Goal: Check status: Check status

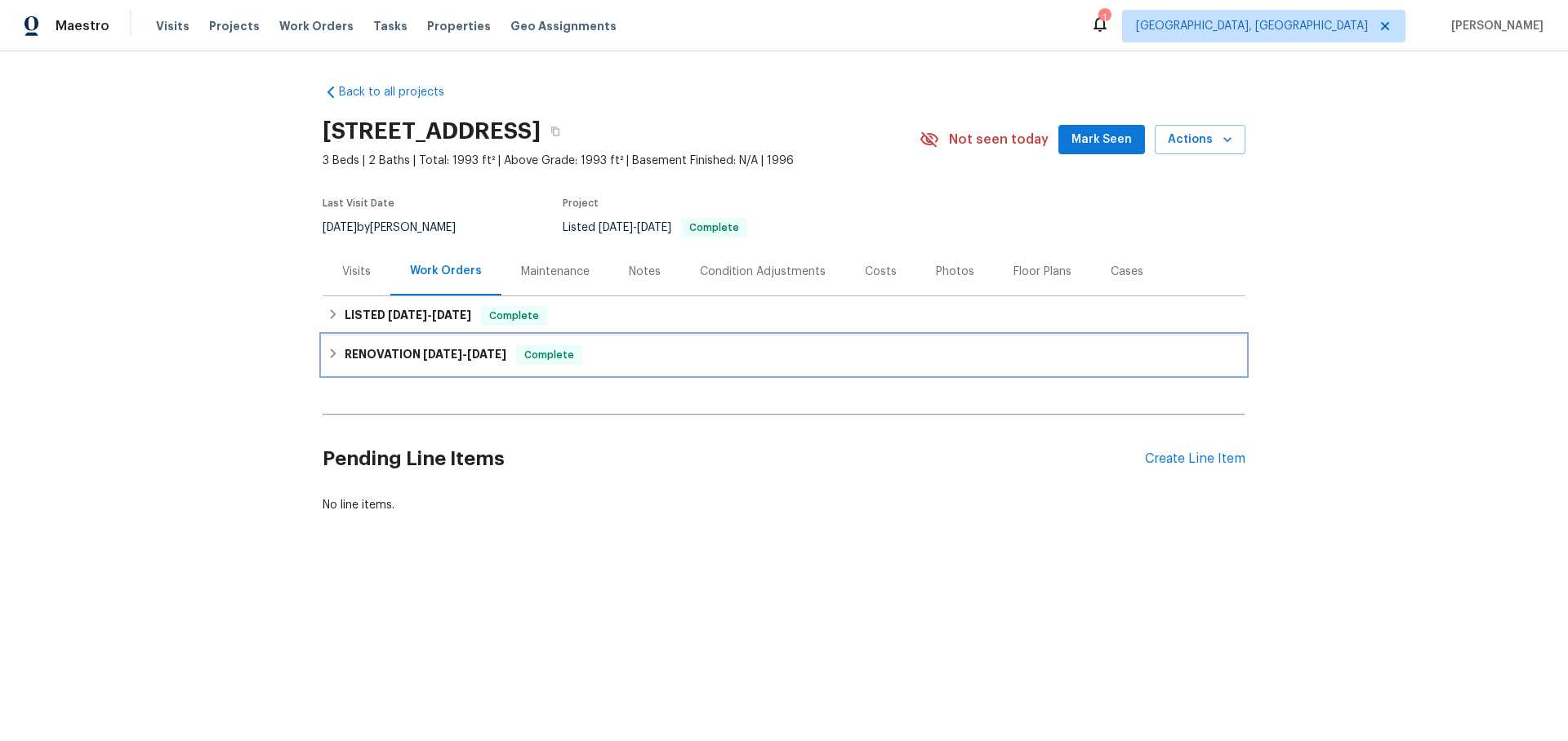
click at [335, 352] on icon at bounding box center [333, 353] width 12 height 12
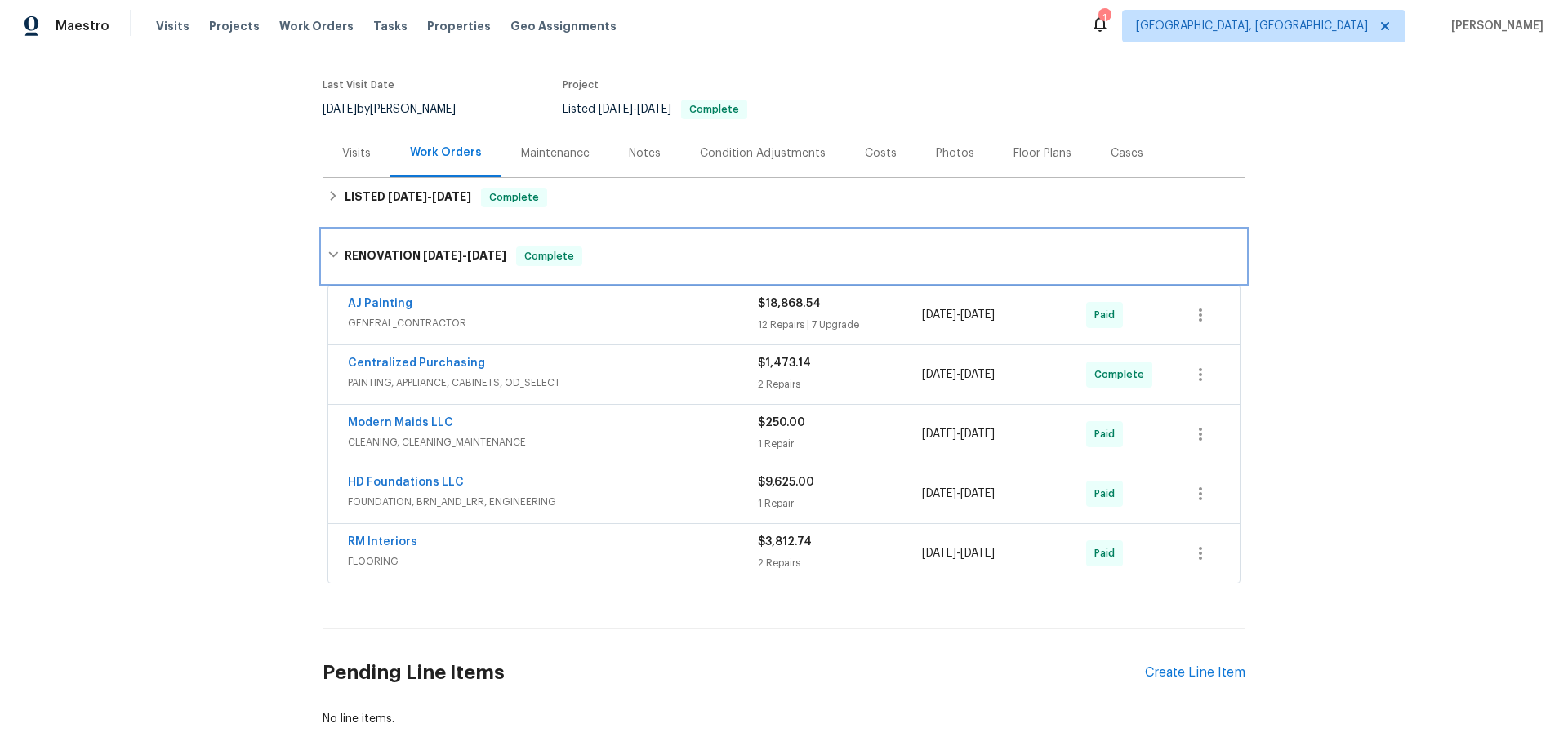
scroll to position [131, 0]
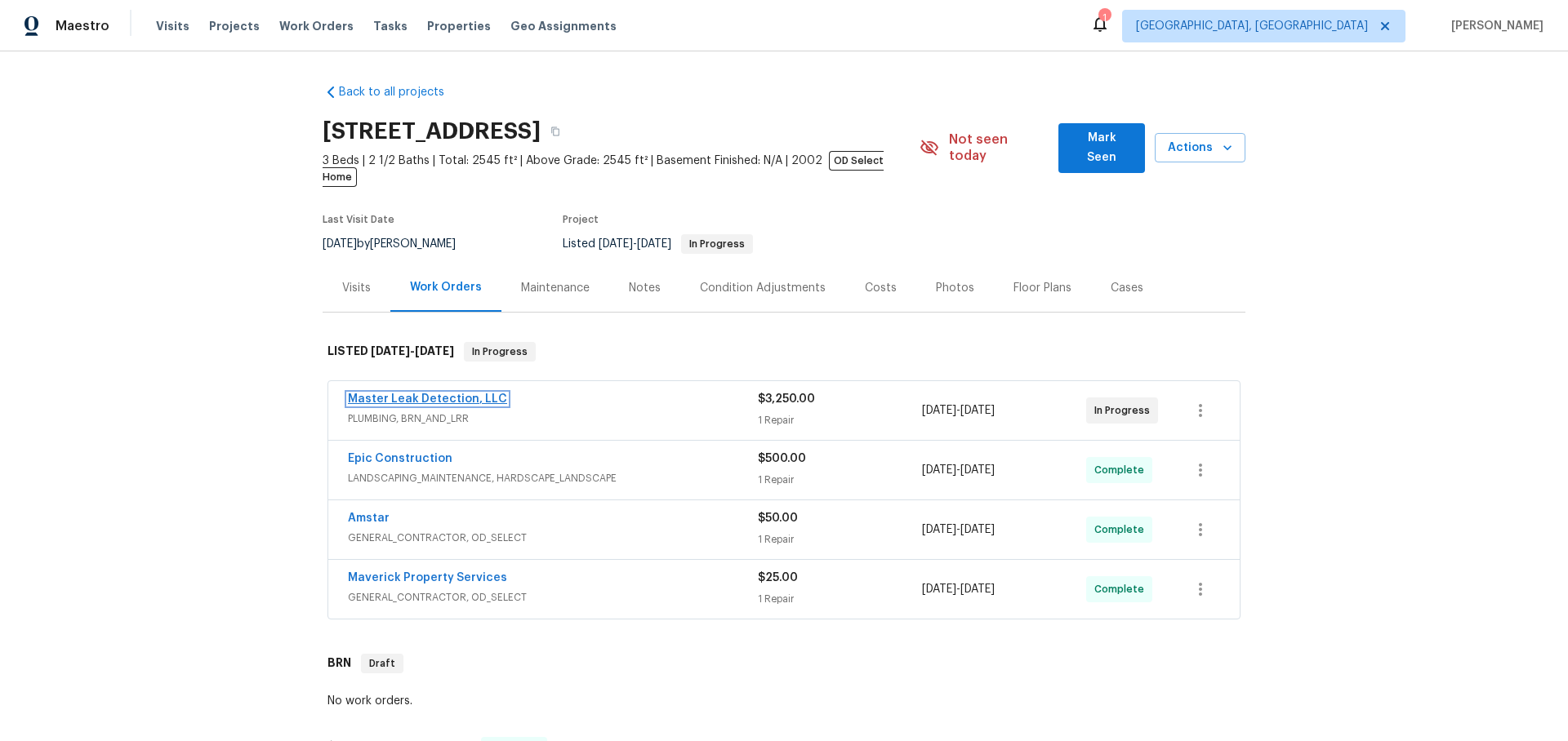
click at [485, 393] on link "Master Leak Detection, LLC" at bounding box center [427, 398] width 159 height 12
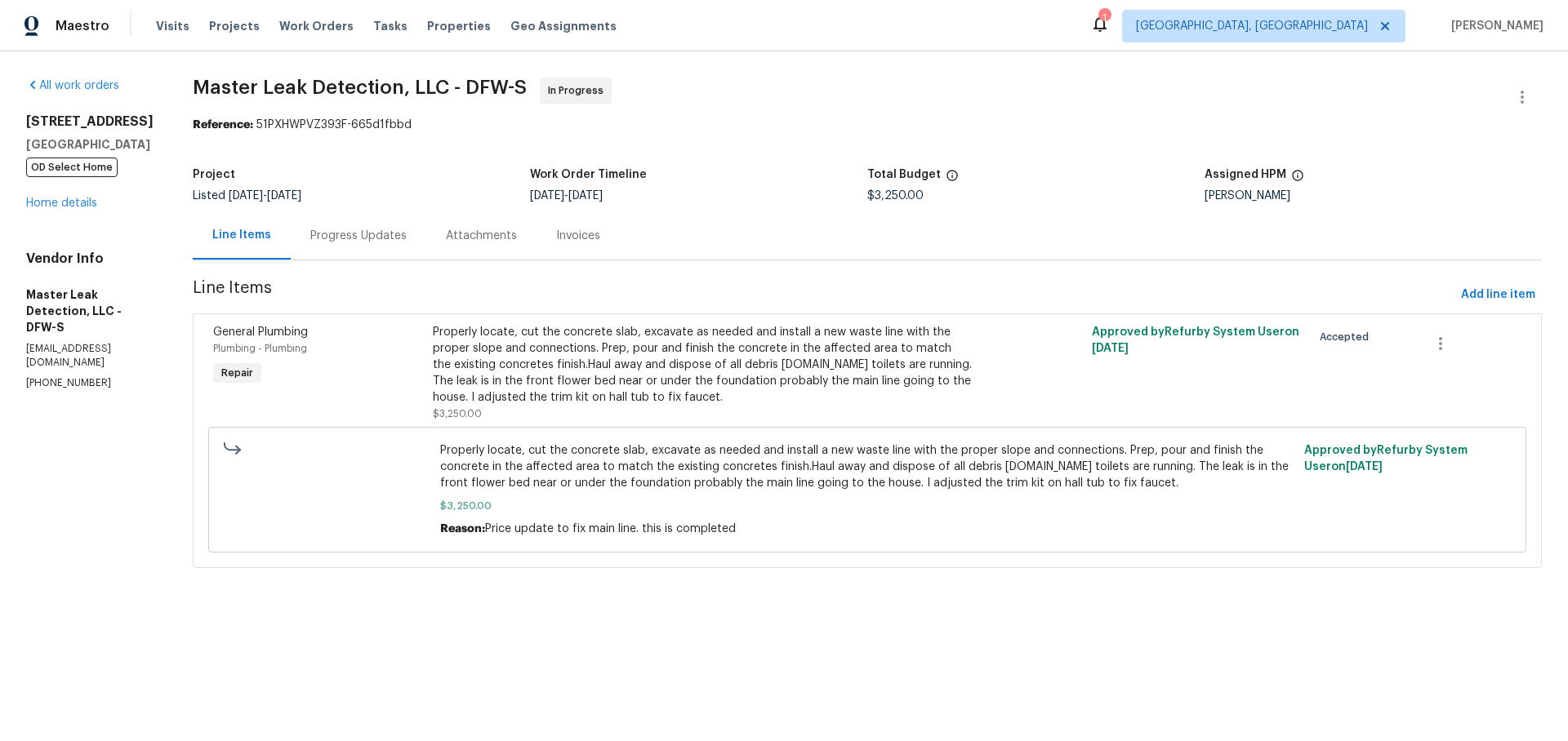
click at [383, 230] on div "Progress Updates" at bounding box center [359, 236] width 97 height 16
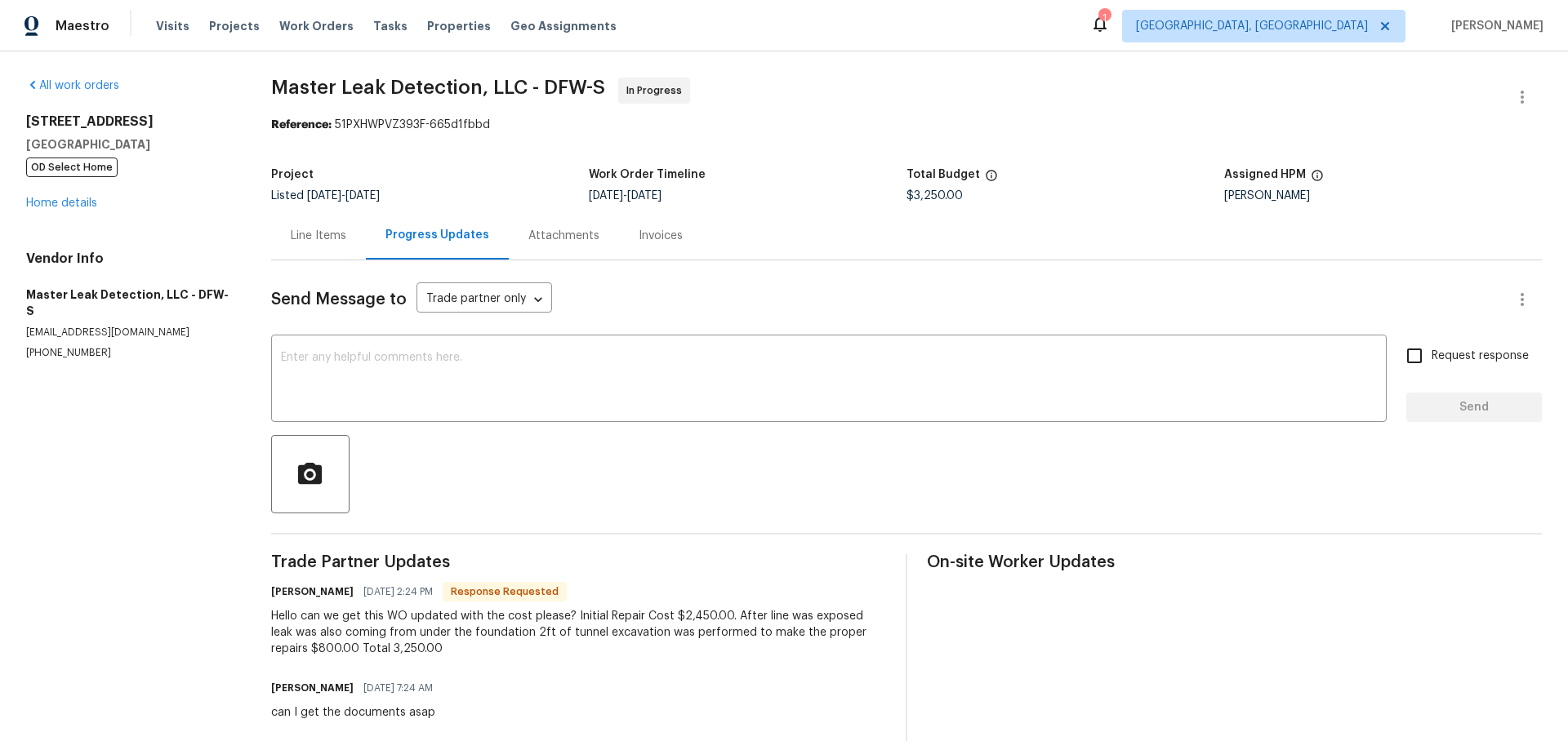
click at [343, 245] on div "Line Items" at bounding box center [318, 235] width 95 height 48
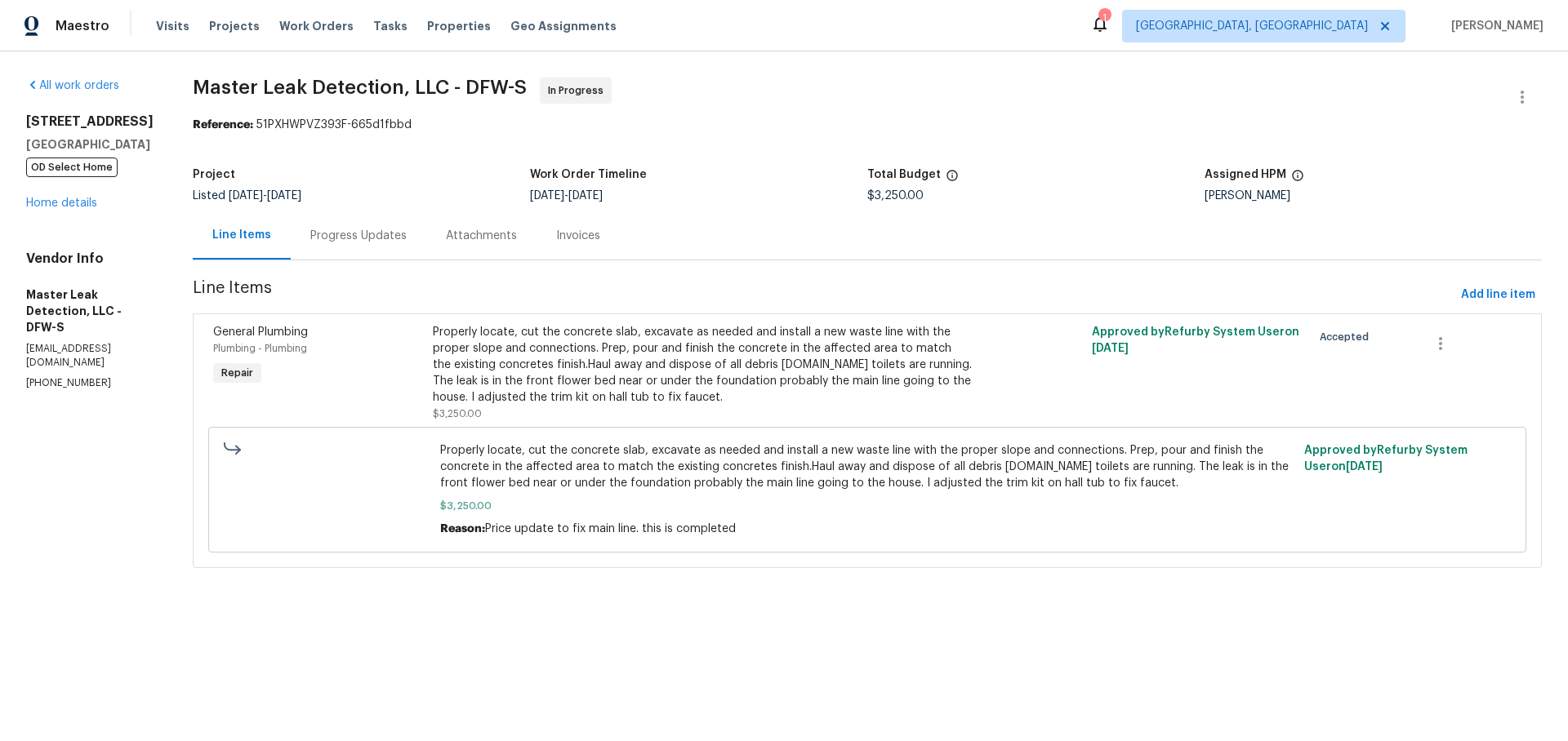
click at [588, 234] on div "Invoices" at bounding box center [579, 236] width 44 height 16
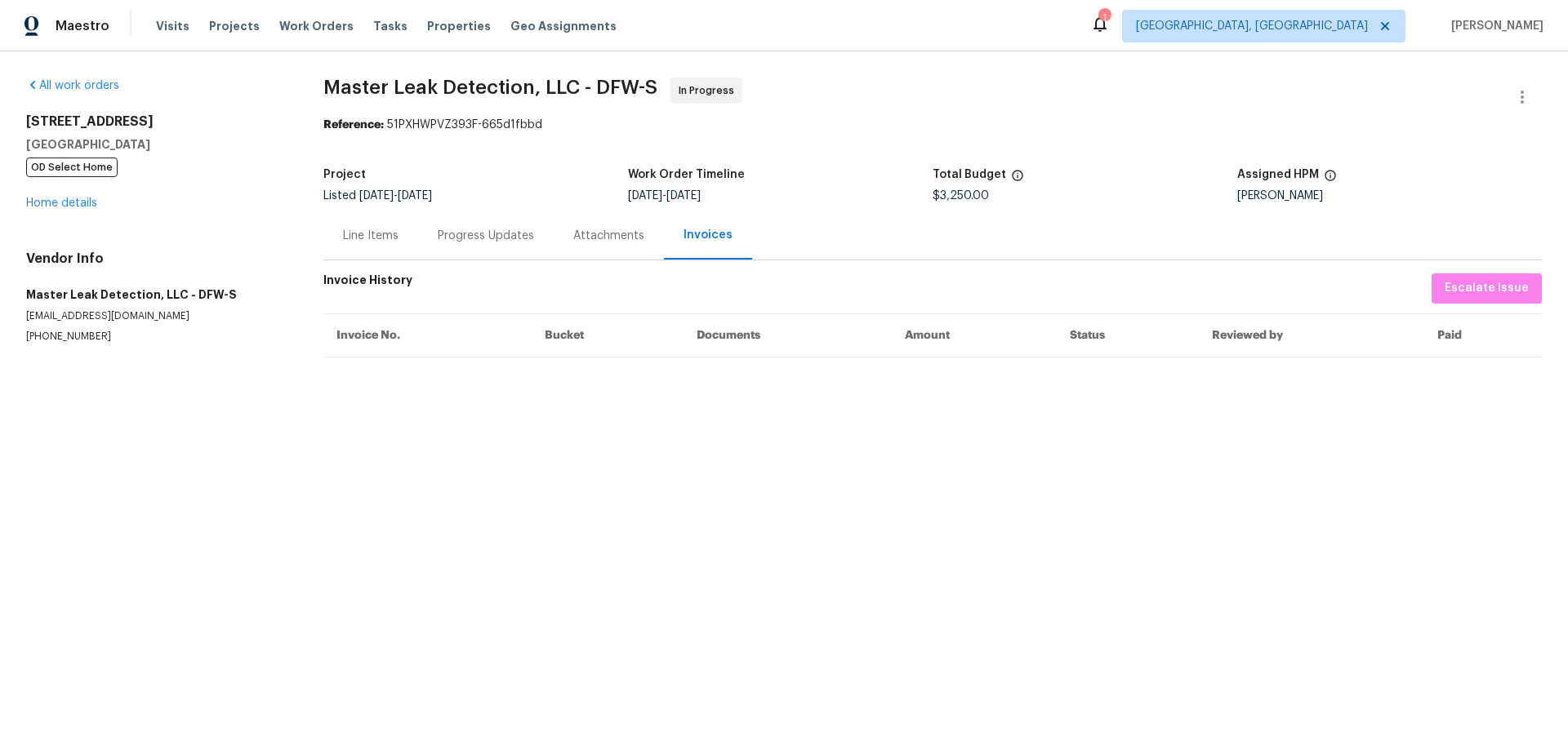
click at [496, 230] on div "Progress Updates" at bounding box center [485, 236] width 97 height 16
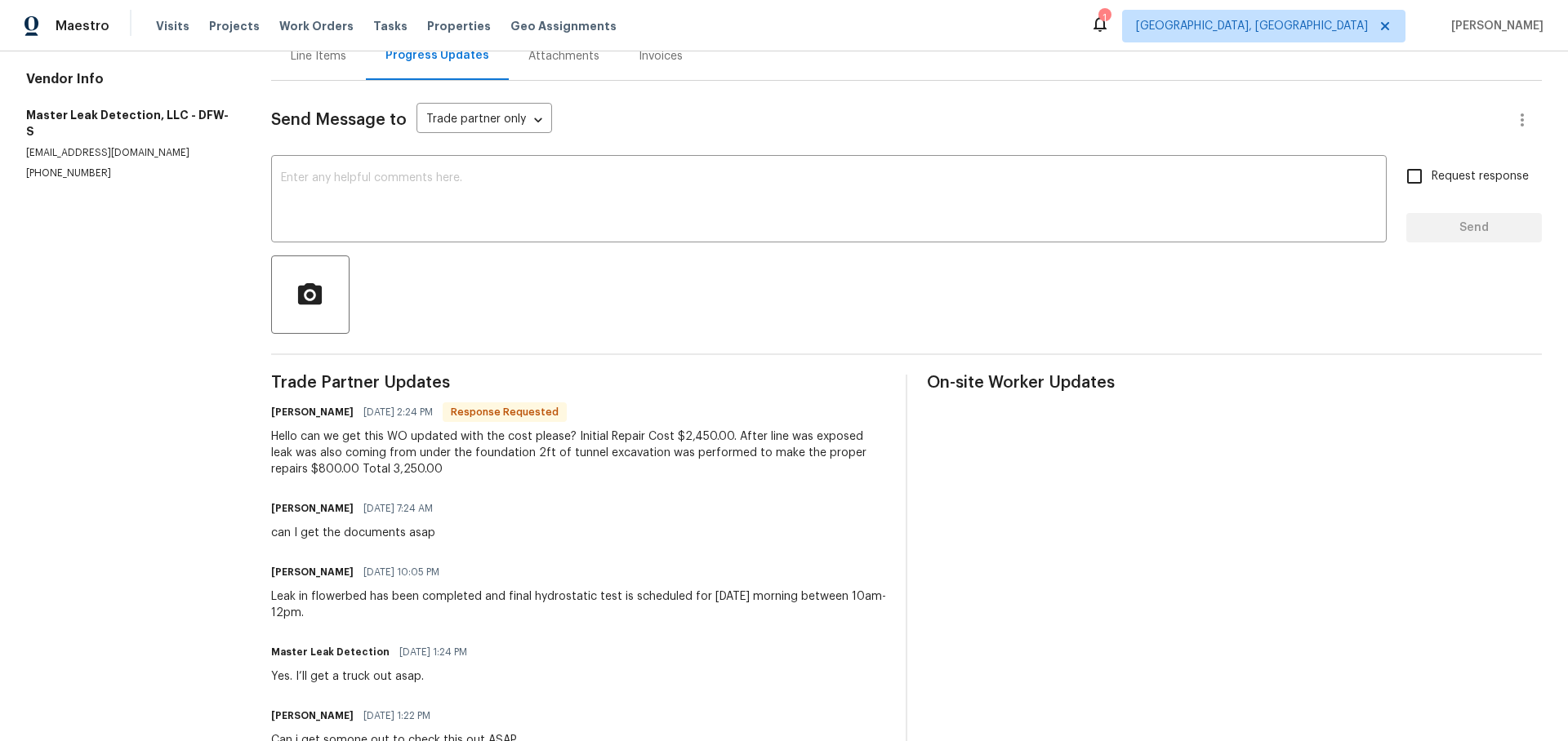
scroll to position [233, 0]
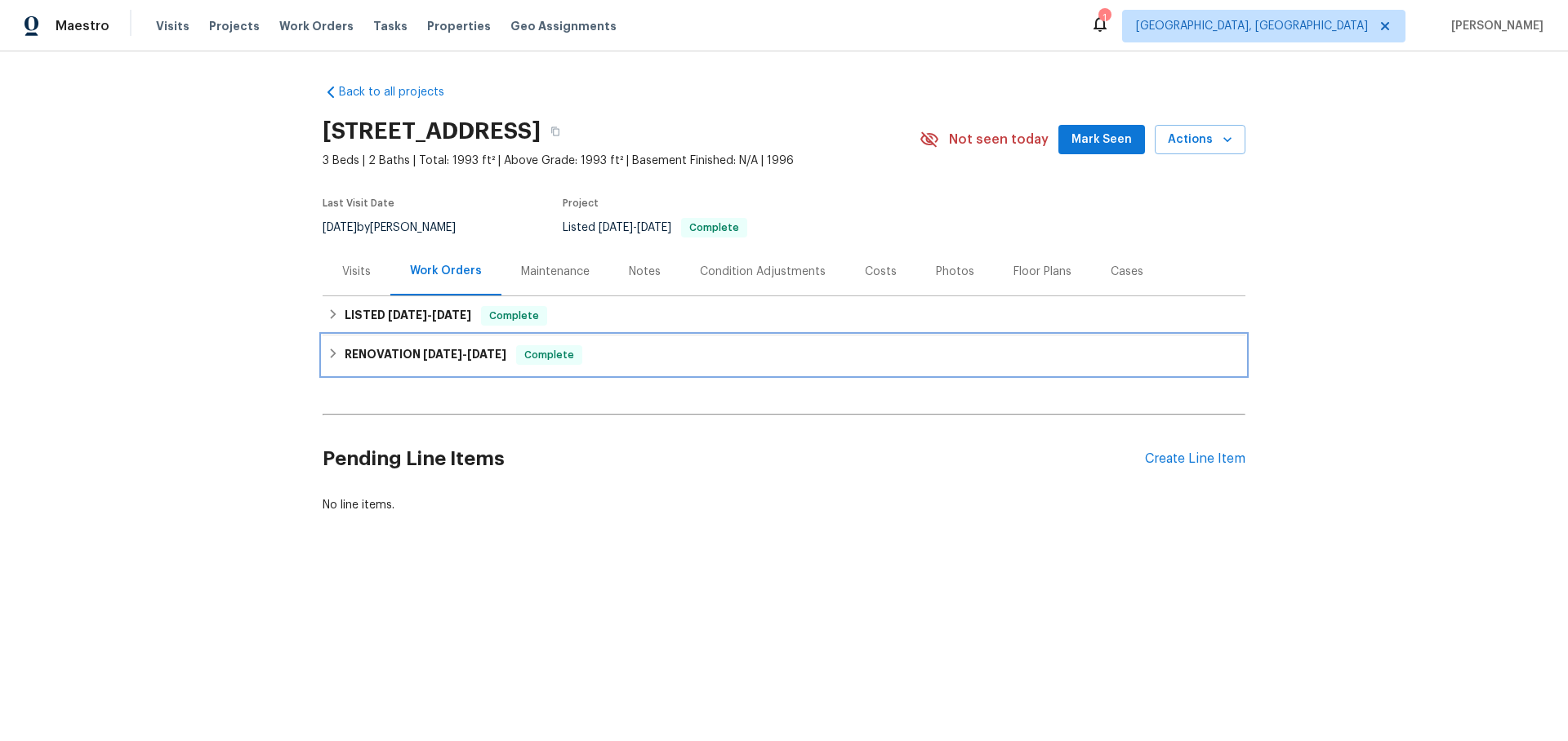
click at [328, 355] on icon at bounding box center [333, 353] width 12 height 12
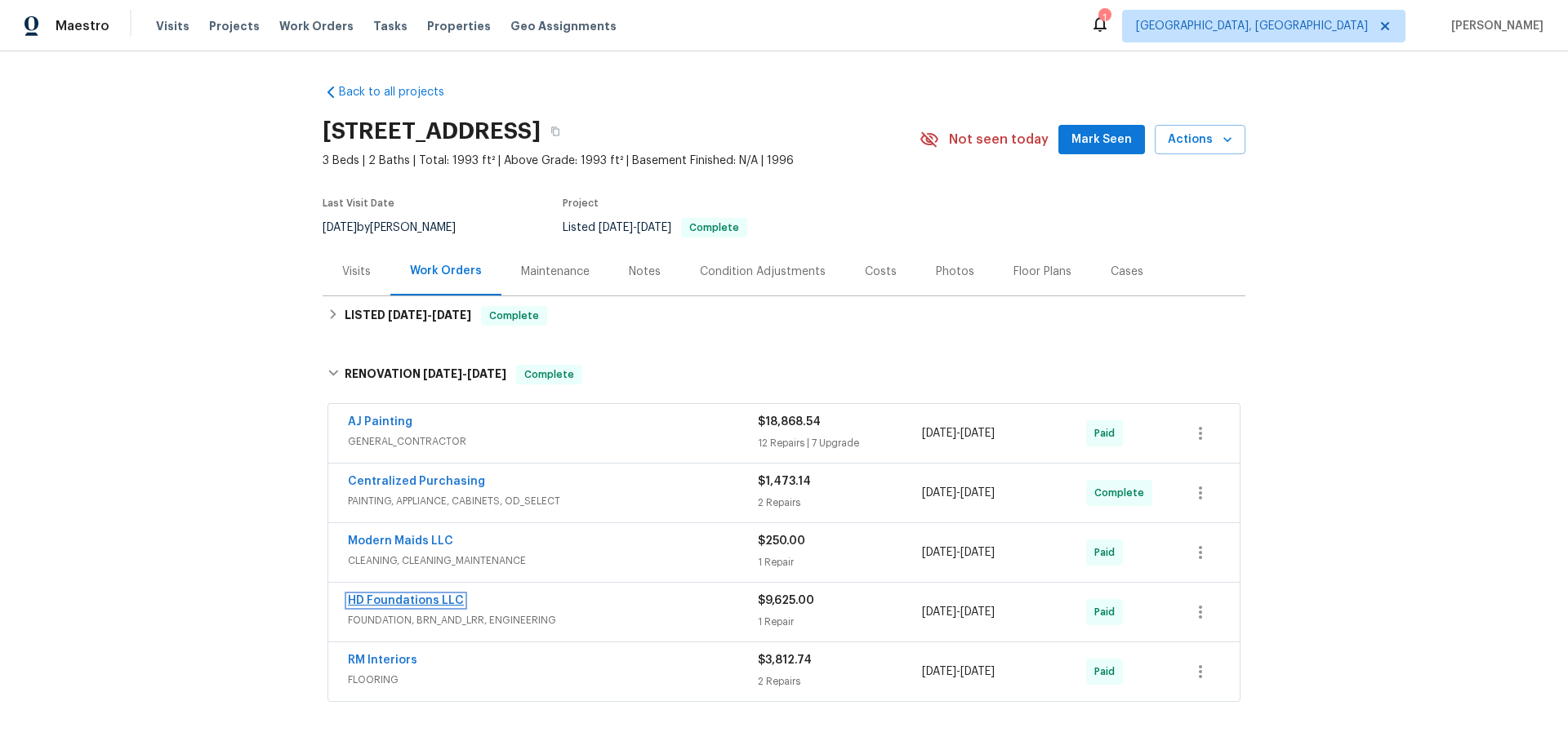
click at [440, 595] on link "HD Foundations LLC" at bounding box center [406, 601] width 116 height 12
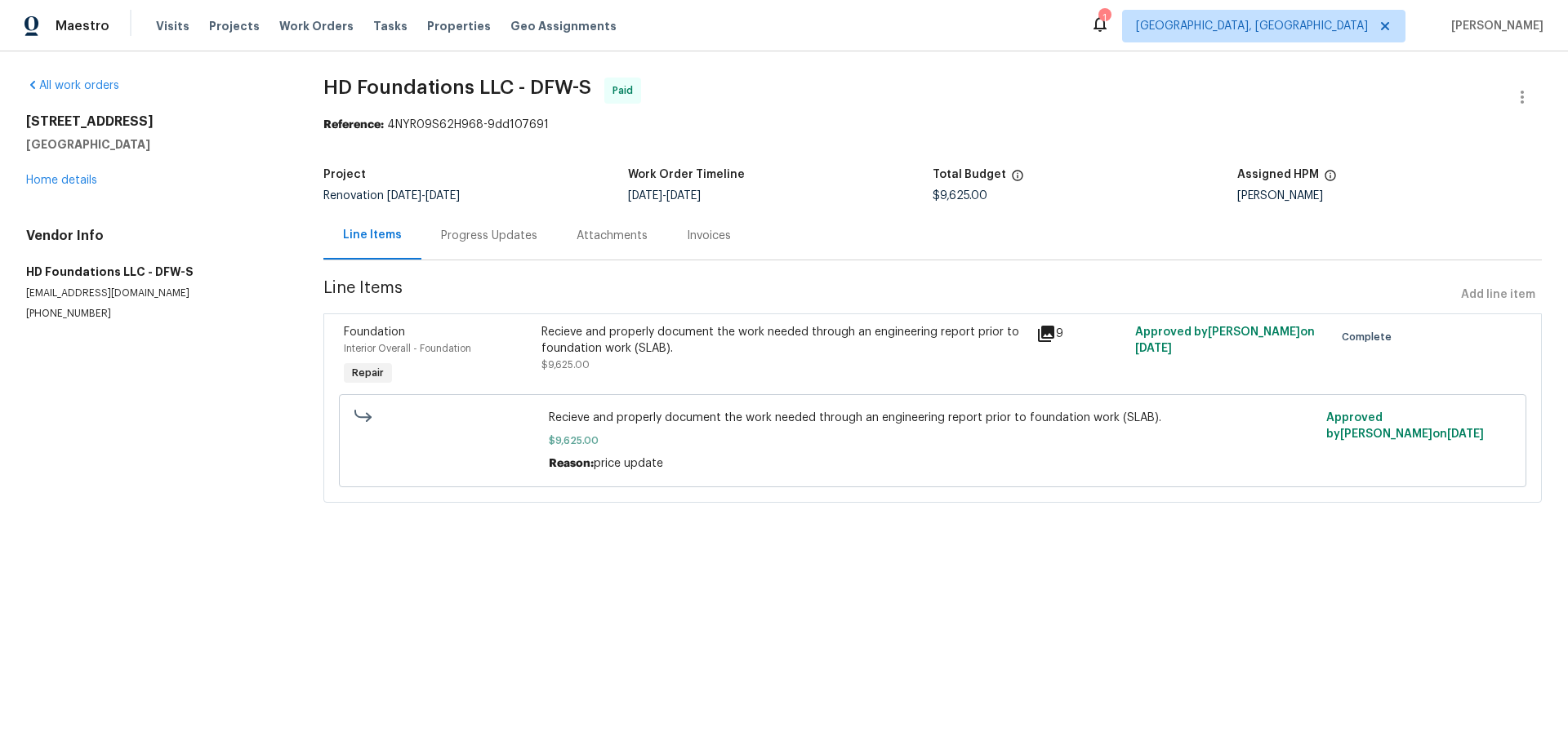
click at [708, 244] on div "Invoices" at bounding box center [709, 236] width 44 height 16
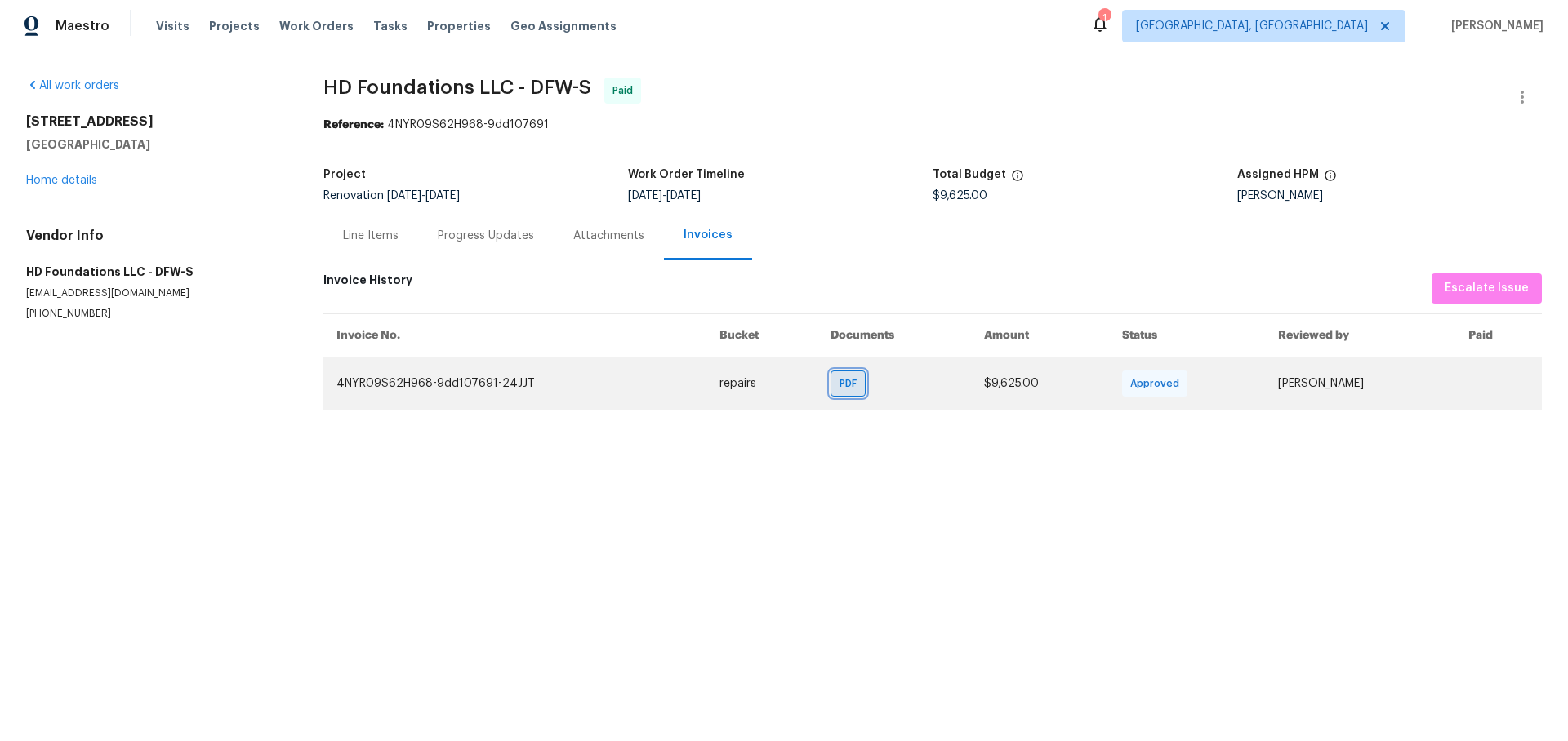
click at [839, 384] on span "PDF" at bounding box center [851, 383] width 24 height 16
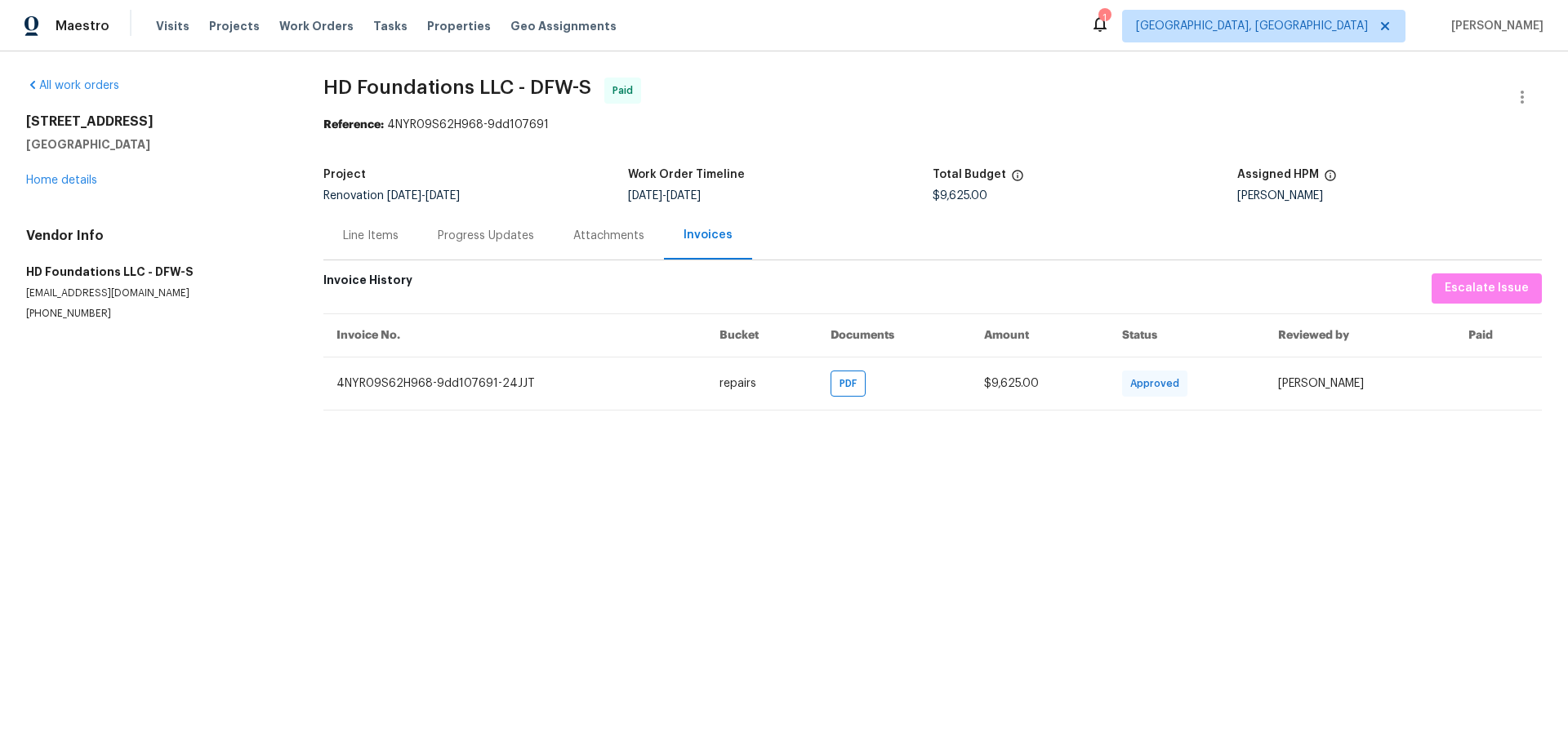
click at [591, 240] on div "Attachments" at bounding box center [609, 236] width 71 height 16
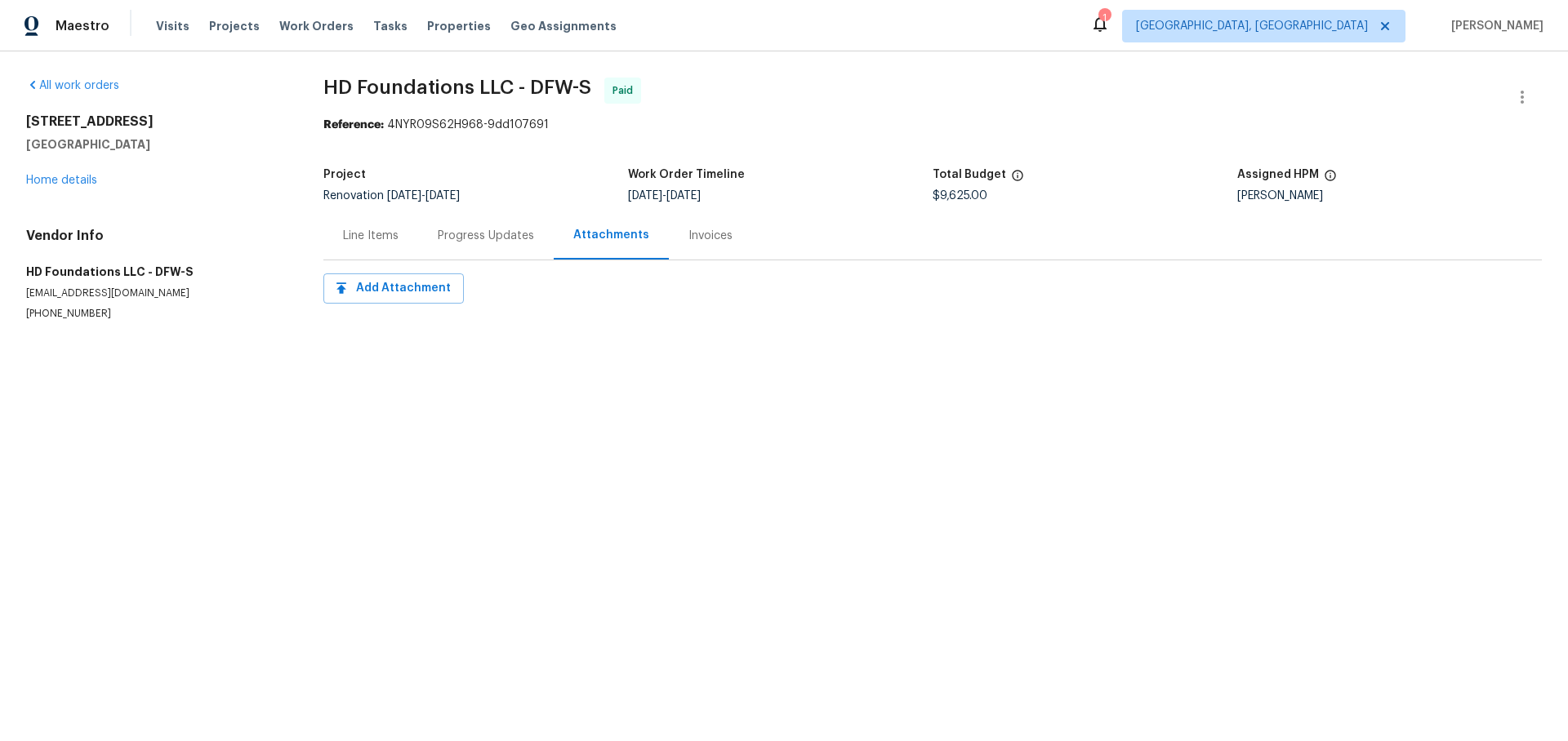
click at [504, 239] on div "Progress Updates" at bounding box center [485, 236] width 97 height 16
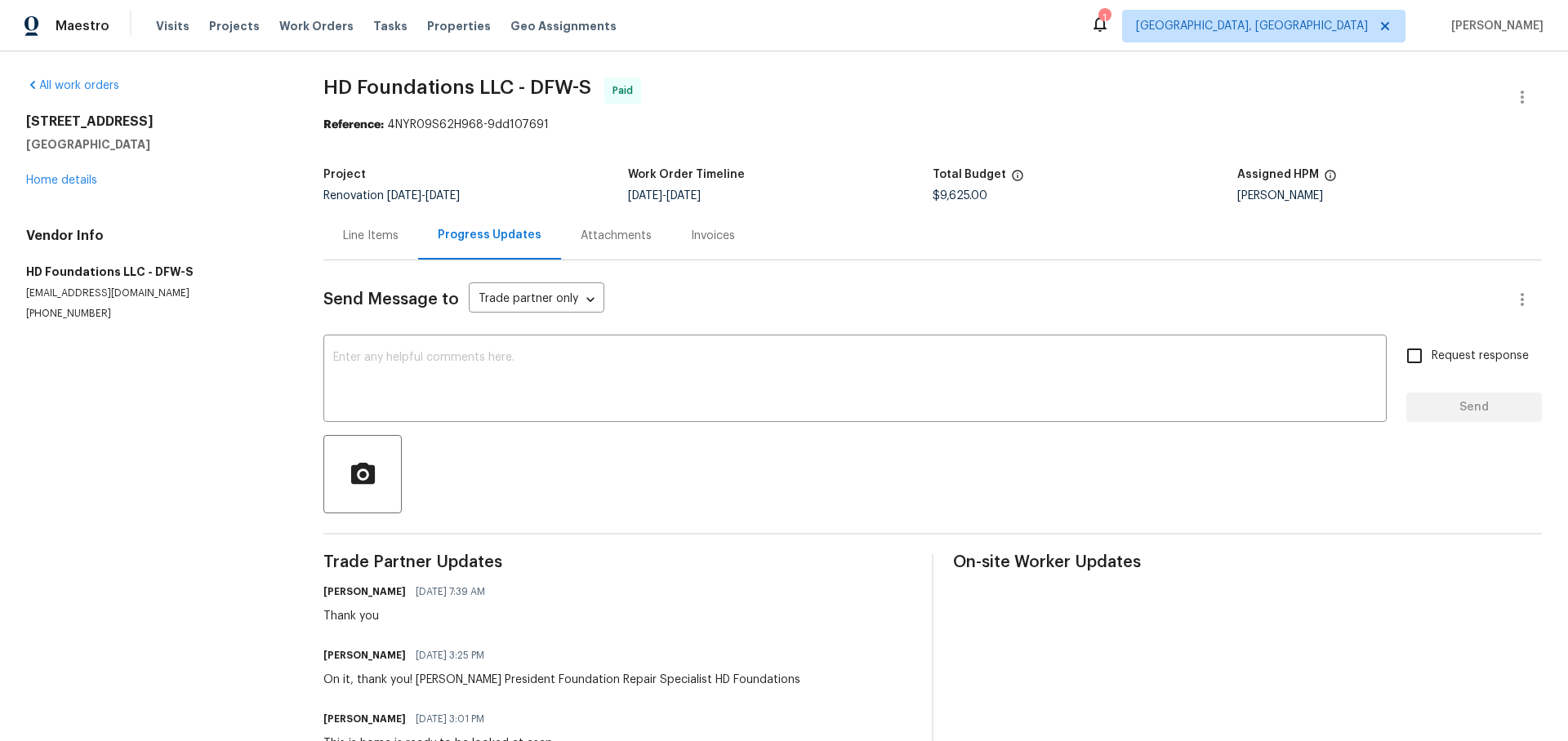
click at [364, 233] on div "Line Items" at bounding box center [370, 236] width 56 height 16
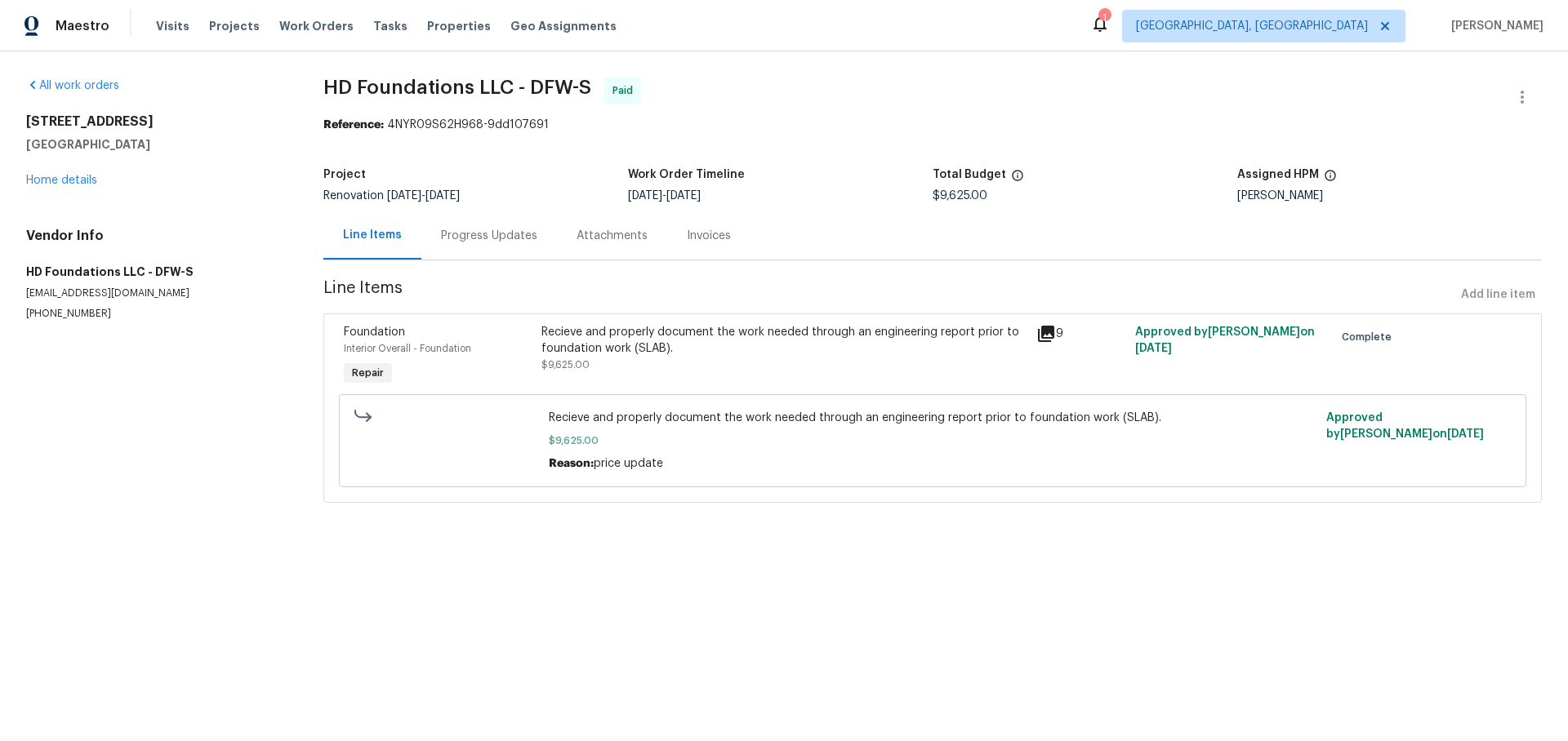
click at [1047, 331] on icon at bounding box center [1045, 334] width 16 height 16
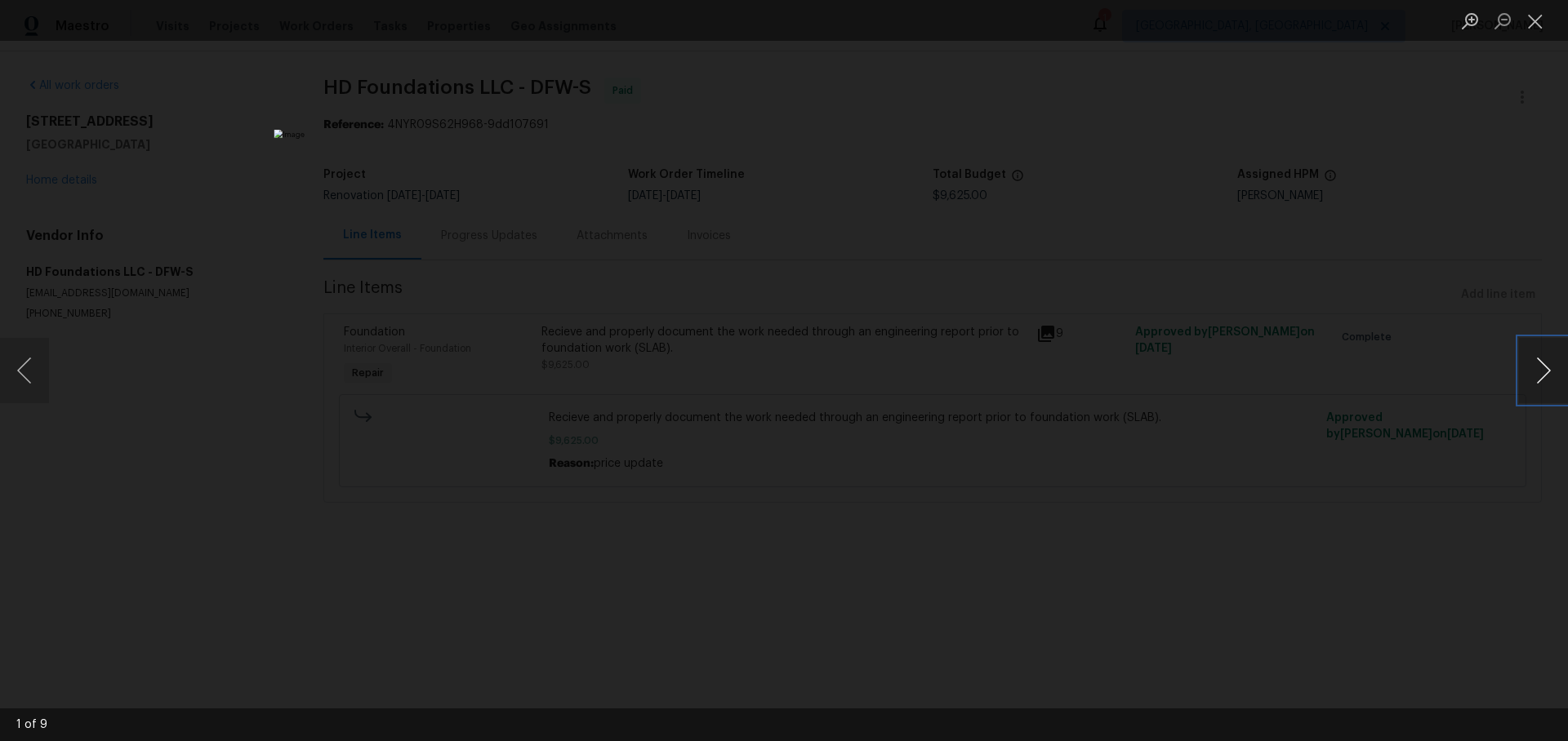
click at [1540, 370] on button "Next image" at bounding box center [1542, 371] width 49 height 66
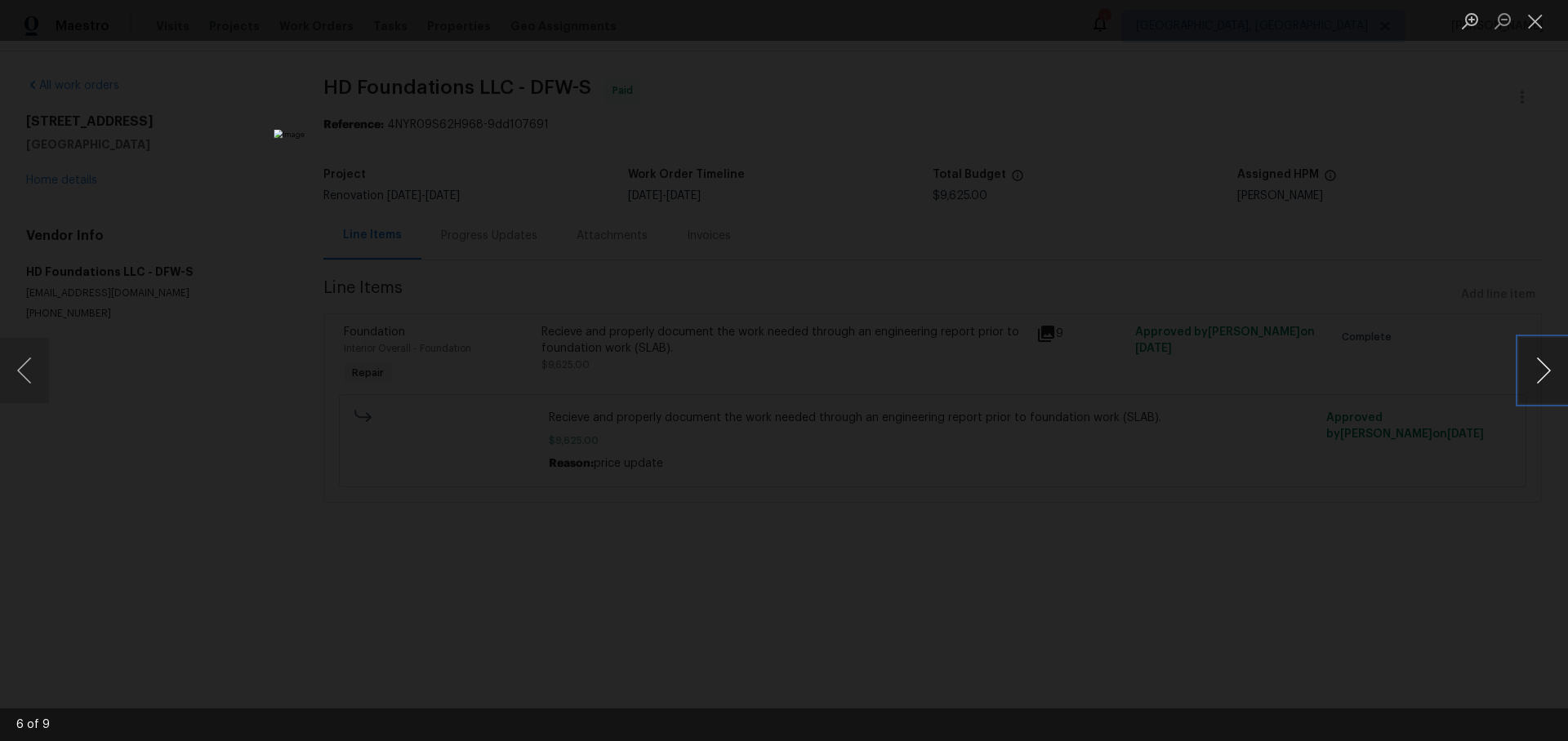
click at [1540, 370] on button "Next image" at bounding box center [1542, 371] width 49 height 66
click at [1209, 390] on div "Lightbox" at bounding box center [784, 370] width 1568 height 741
